Goal: Task Accomplishment & Management: Manage account settings

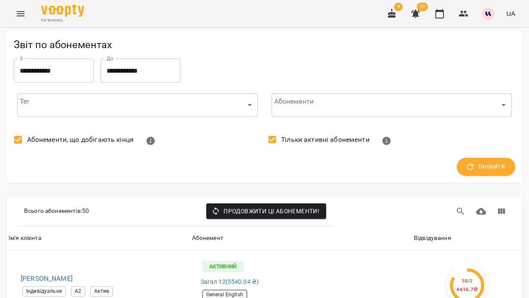
scroll to position [2909, 2]
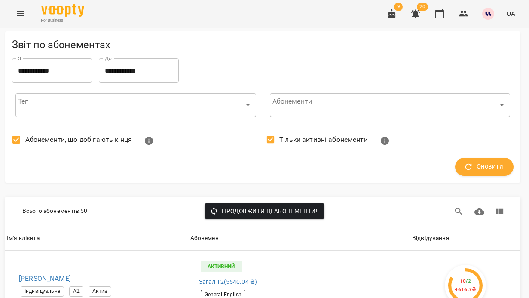
scroll to position [3120, 2]
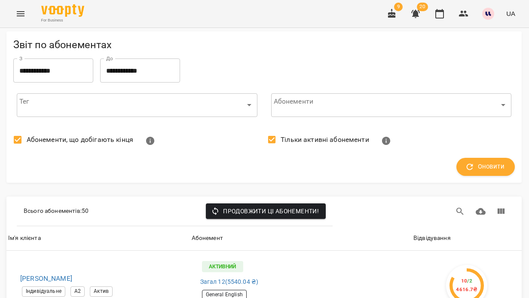
scroll to position [3130, 0]
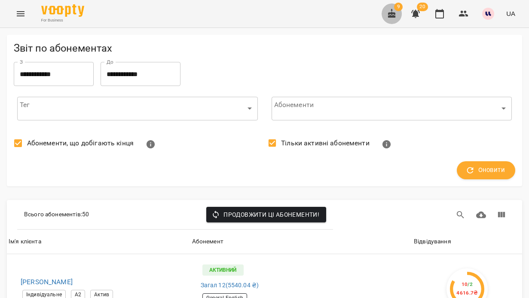
click at [396, 12] on icon "button" at bounding box center [392, 14] width 10 height 10
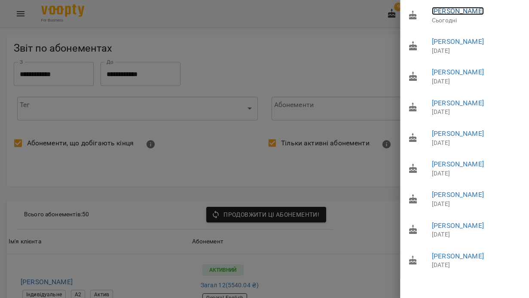
click at [473, 15] on link "[PERSON_NAME]" at bounding box center [458, 11] width 52 height 8
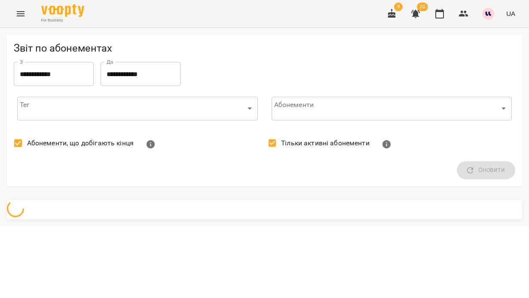
click at [398, 12] on button "button" at bounding box center [392, 13] width 21 height 21
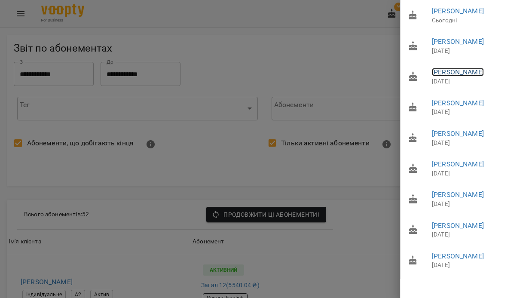
click at [471, 76] on link "[PERSON_NAME]" at bounding box center [458, 72] width 52 height 8
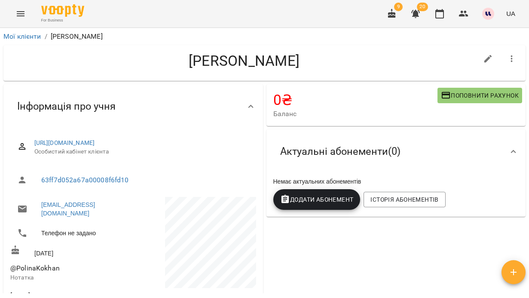
click at [396, 11] on icon "button" at bounding box center [392, 14] width 10 height 10
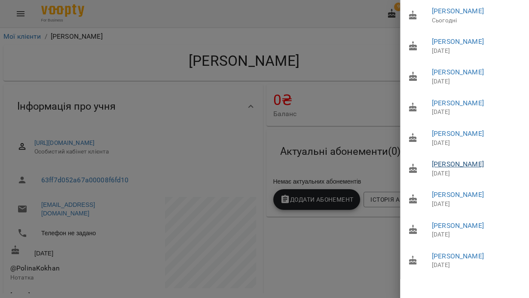
scroll to position [30, 0]
click at [252, 91] on div at bounding box center [264, 149] width 529 height 298
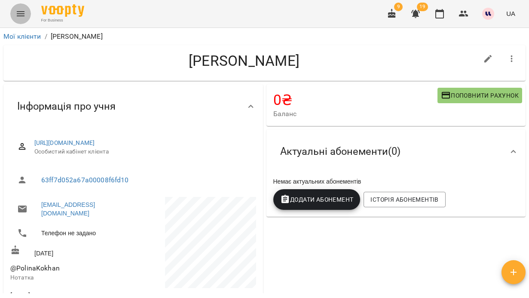
click at [19, 19] on button "Menu" at bounding box center [20, 13] width 21 height 21
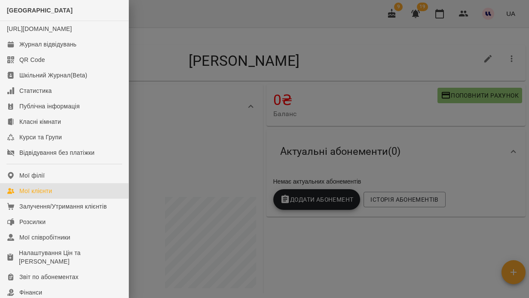
click at [41, 195] on div "Мої клієнти" at bounding box center [35, 191] width 33 height 9
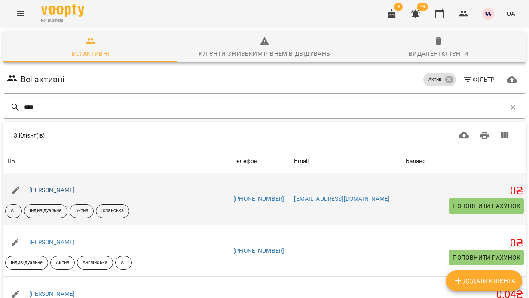
type input "****"
click at [55, 193] on link "[PERSON_NAME]" at bounding box center [52, 190] width 46 height 7
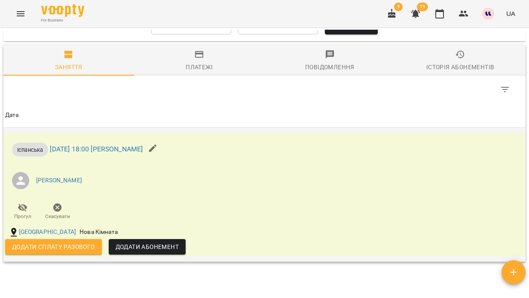
scroll to position [495, 0]
click at [415, 14] on icon "button" at bounding box center [415, 14] width 9 height 8
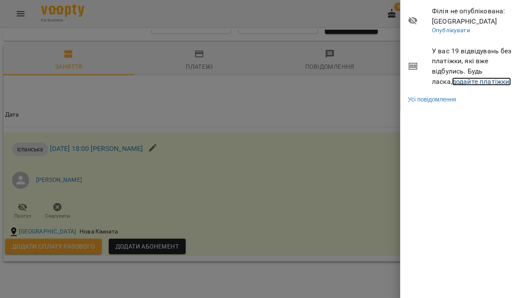
click at [452, 83] on link "додайте платіжки!" at bounding box center [481, 81] width 59 height 8
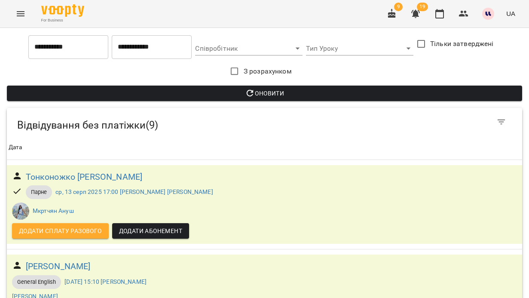
scroll to position [364, 0]
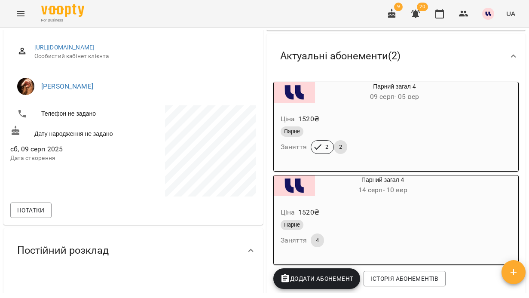
scroll to position [110, 0]
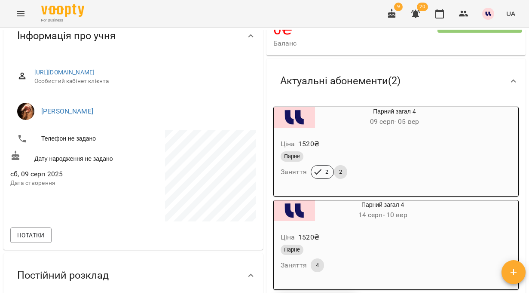
scroll to position [84, 0]
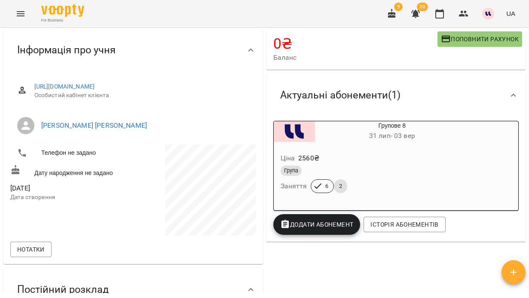
scroll to position [76, 0]
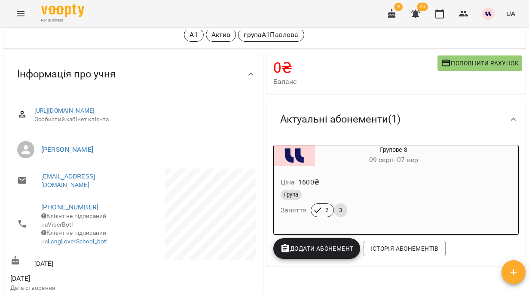
scroll to position [47, 0]
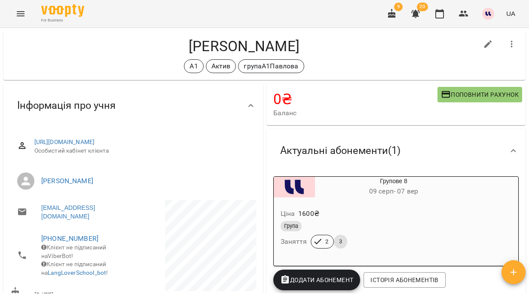
scroll to position [28, 0]
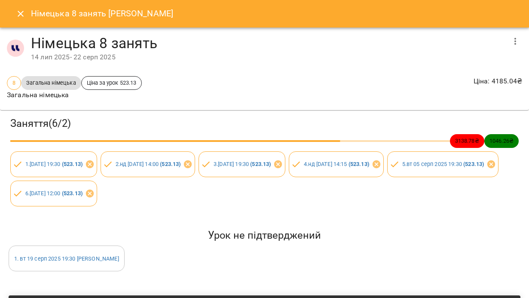
scroll to position [0, 0]
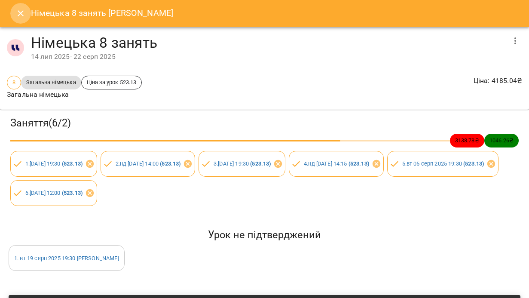
click at [18, 16] on icon "Close" at bounding box center [20, 13] width 10 height 10
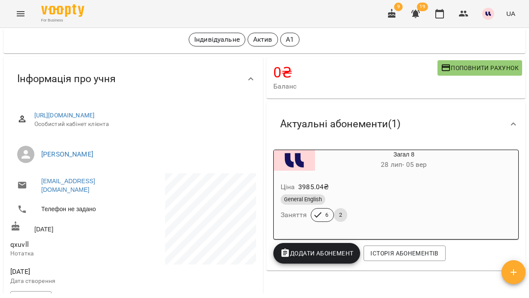
scroll to position [46, 0]
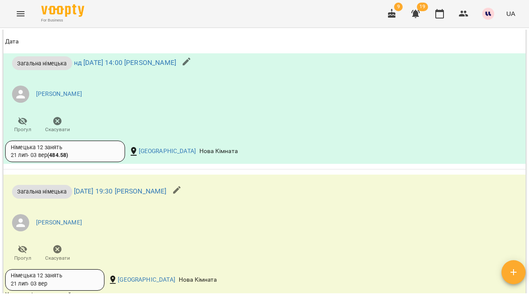
scroll to position [811, 0]
